Goal: Check status: Check status

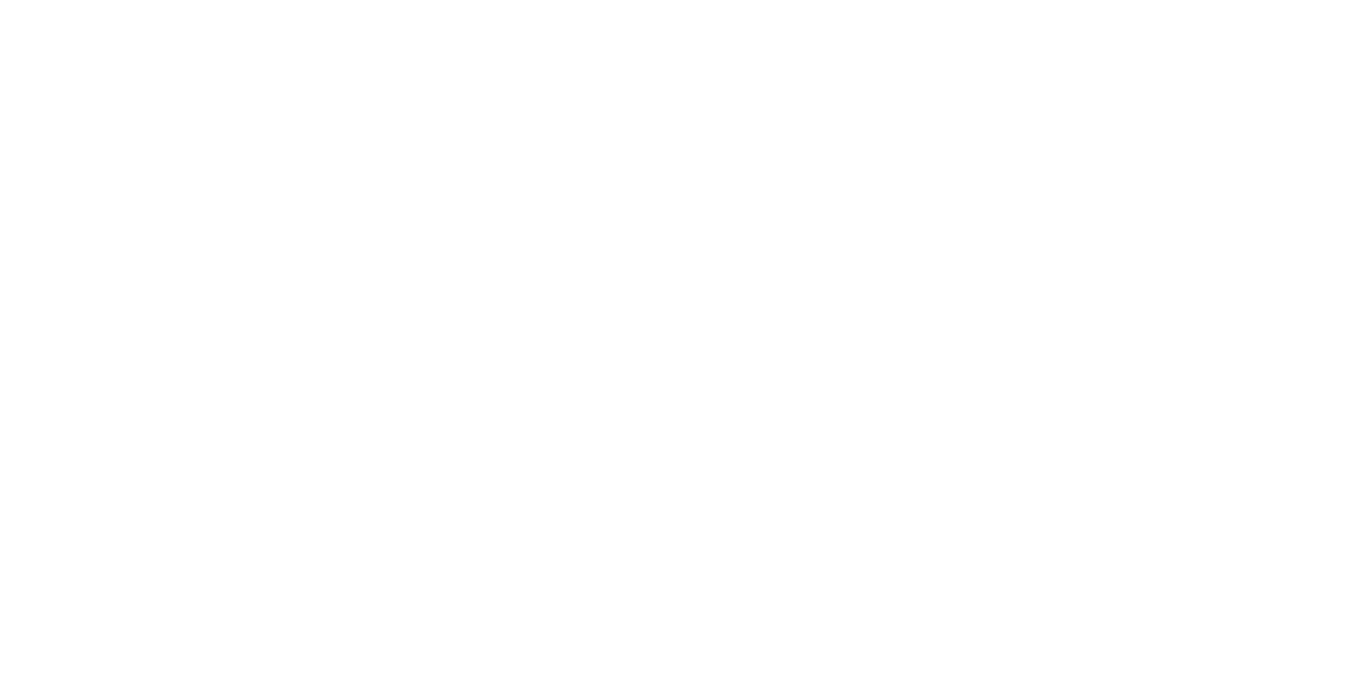
select select
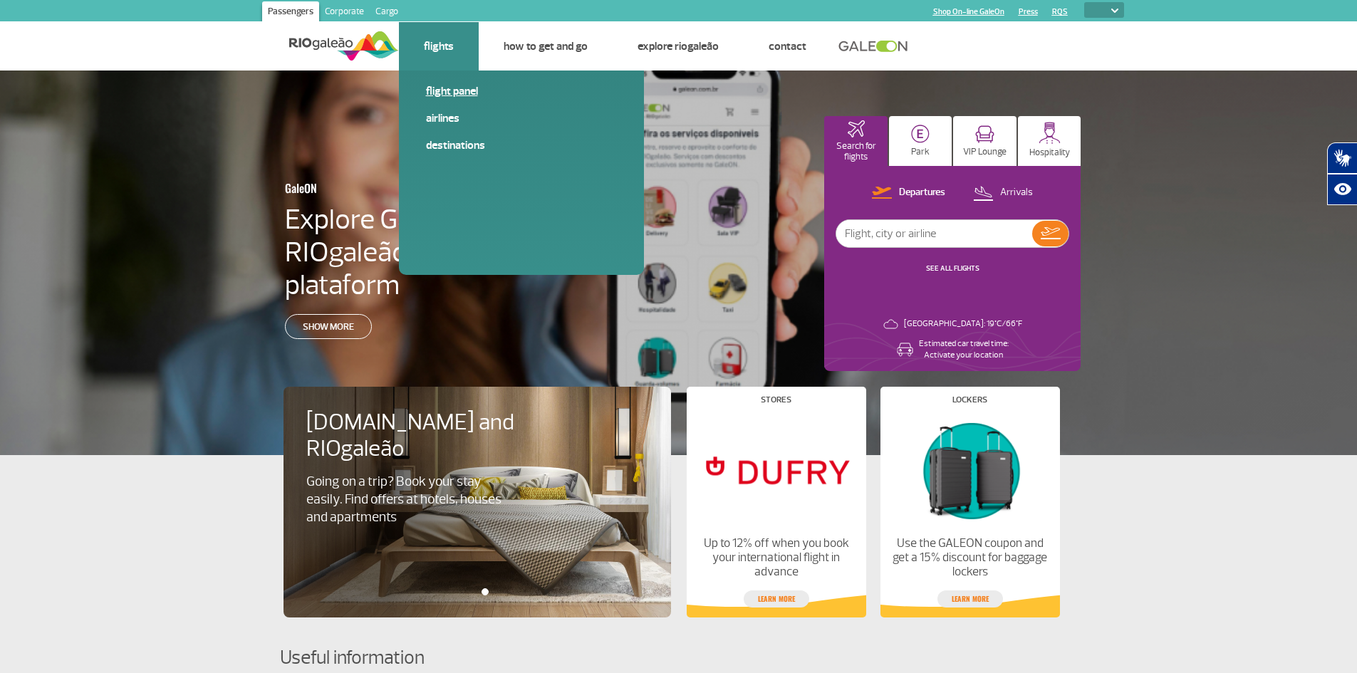
click at [455, 90] on link "Flight panel" at bounding box center [521, 91] width 191 height 16
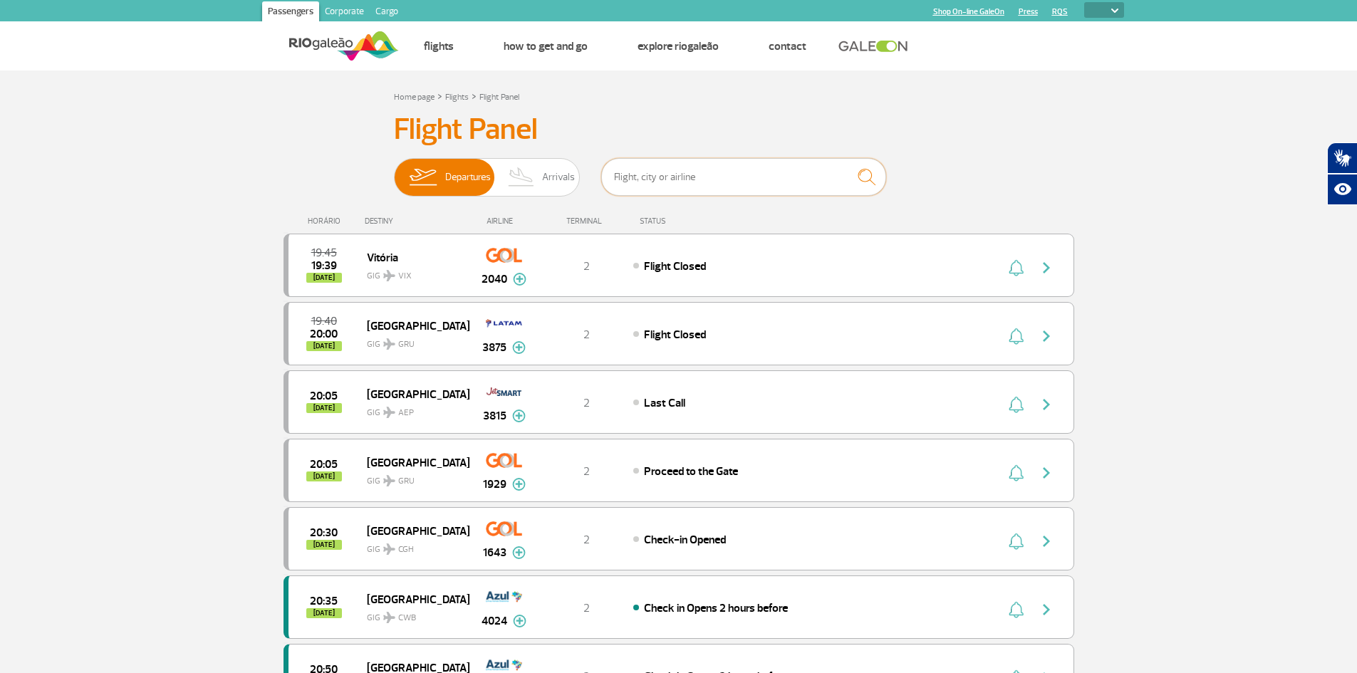
click at [674, 186] on input "text" at bounding box center [743, 177] width 285 height 38
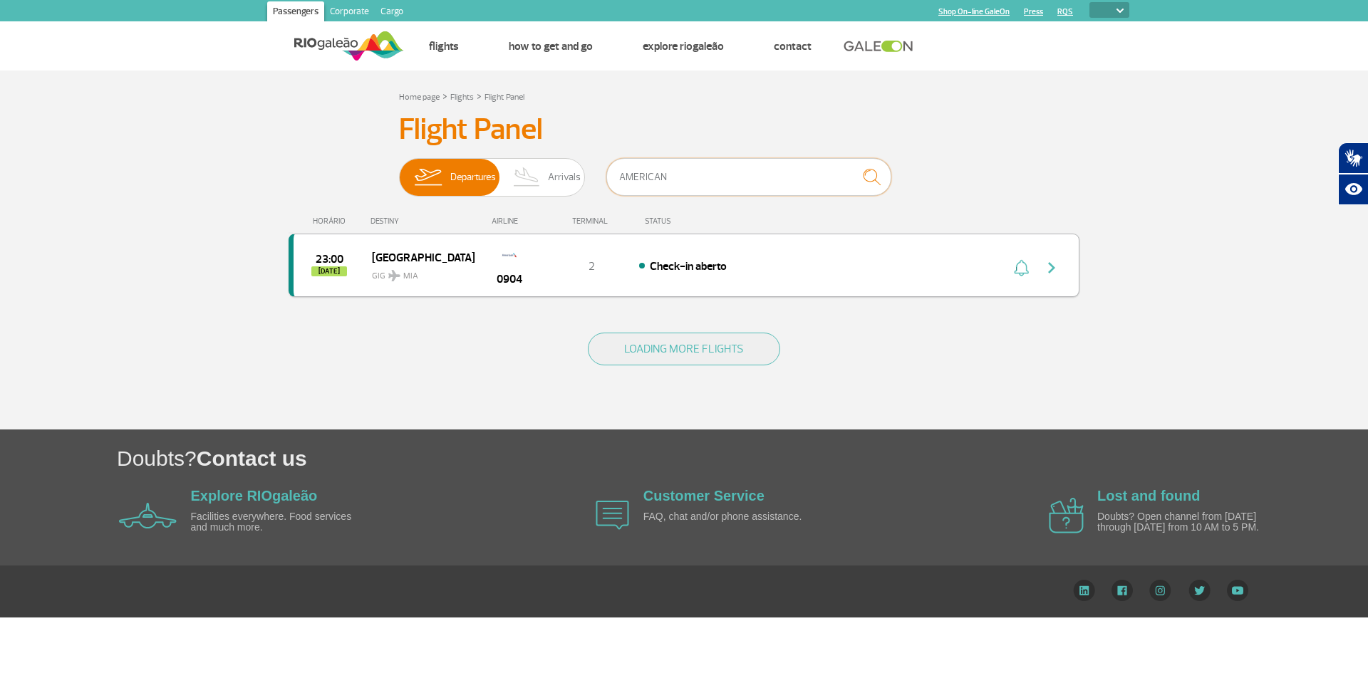
type input "AMERICAN"
click at [1047, 271] on img "button" at bounding box center [1051, 267] width 17 height 17
